Goal: Register for event/course

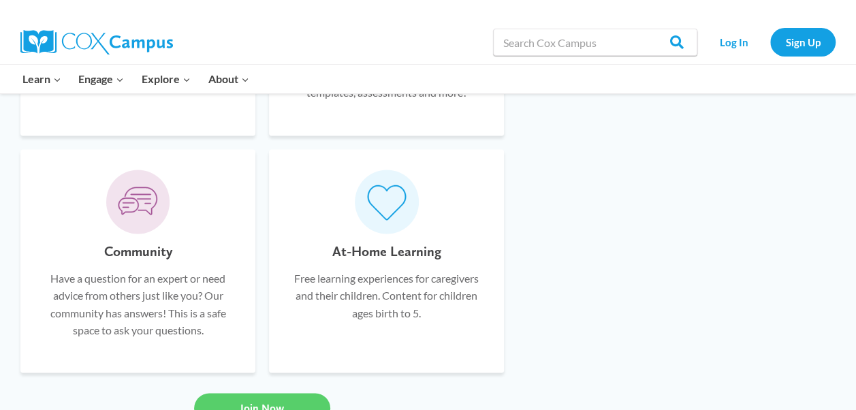
scroll to position [1043, 0]
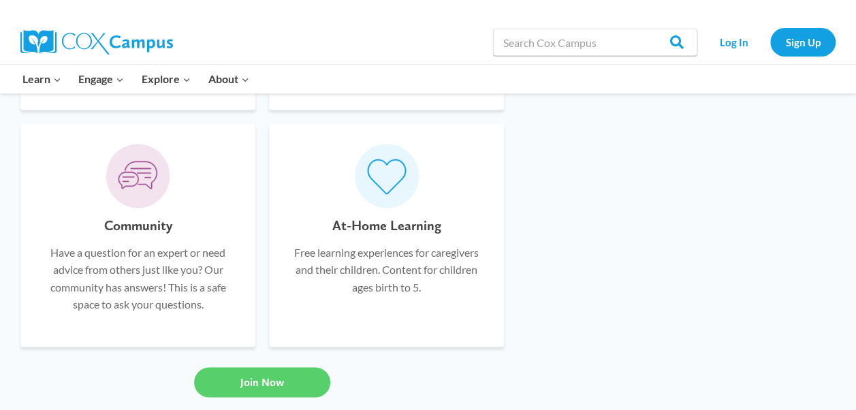
click at [358, 249] on p "Free learning experiences for caregivers and their children. Content for childr…" at bounding box center [386, 269] width 194 height 52
click at [366, 225] on h6 "At-Home Learning" at bounding box center [386, 226] width 109 height 22
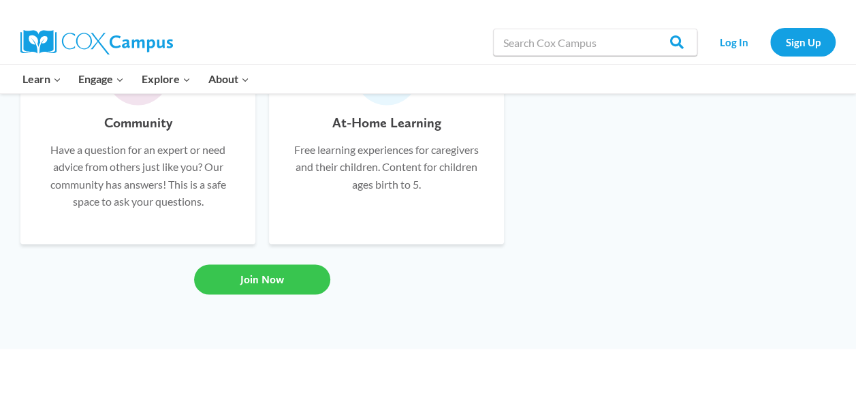
scroll to position [1156, 0]
click at [287, 270] on link "Join Now" at bounding box center [262, 280] width 136 height 30
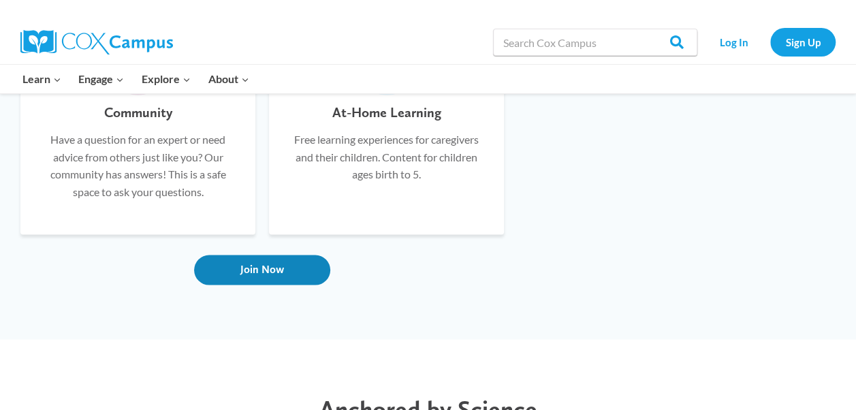
scroll to position [1146, 0]
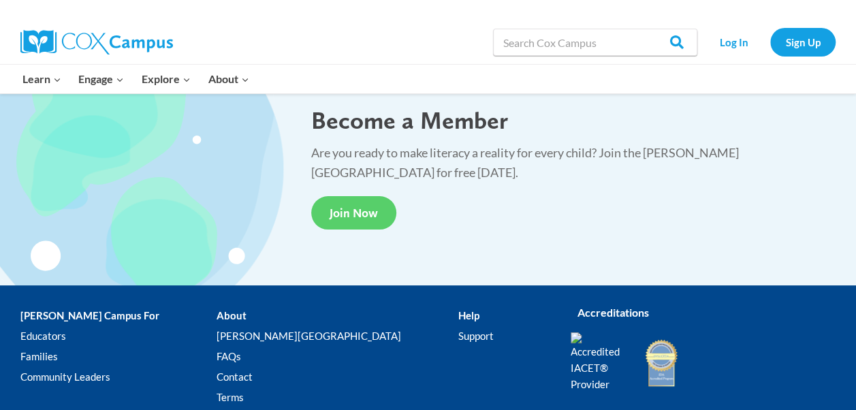
scroll to position [2504, 0]
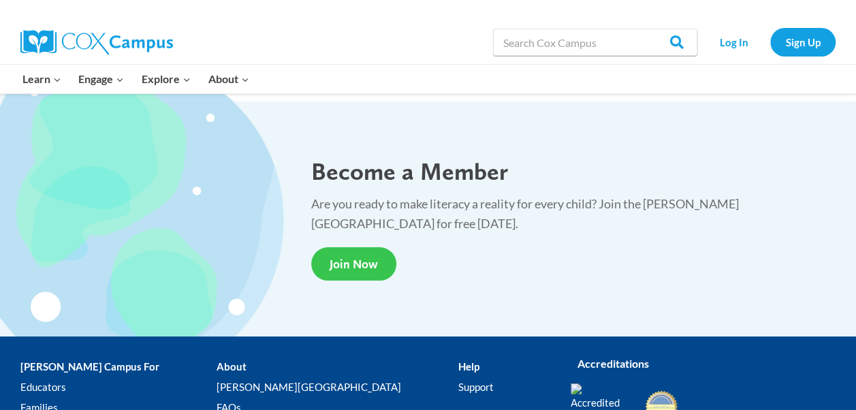
click at [356, 259] on span "Join Now" at bounding box center [354, 264] width 48 height 14
